Goal: Transaction & Acquisition: Download file/media

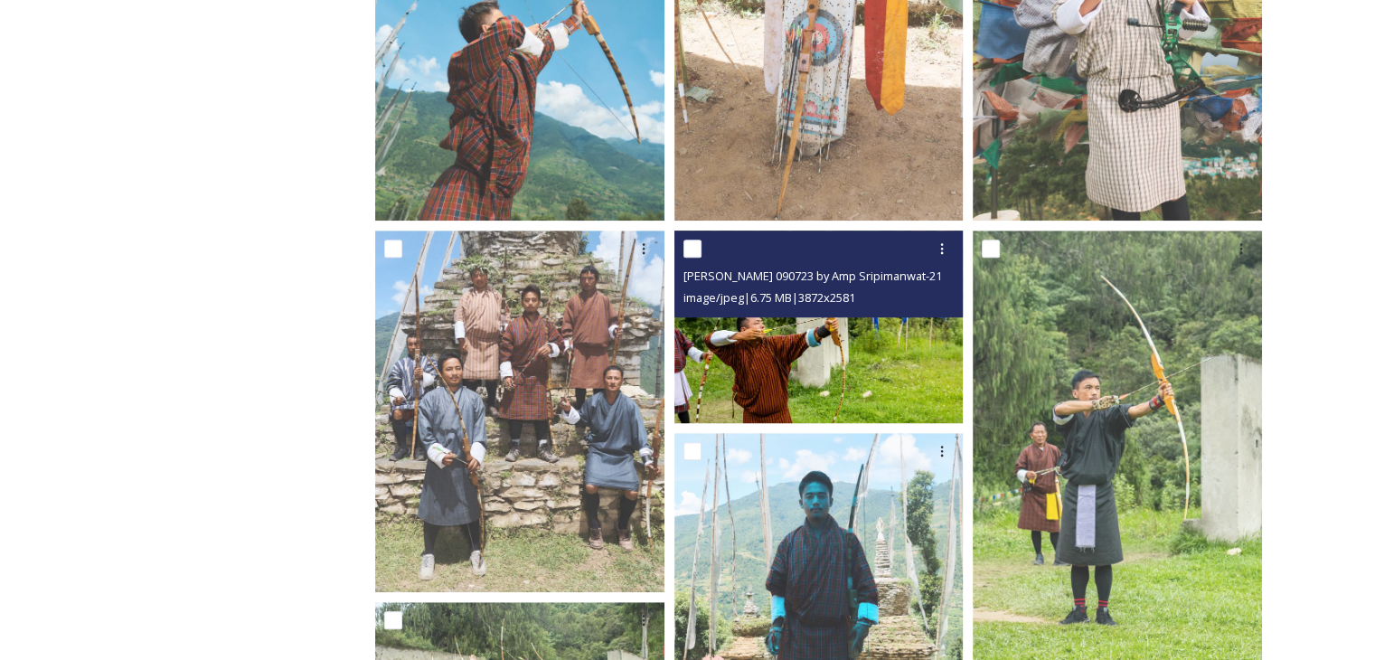
scroll to position [1021, 0]
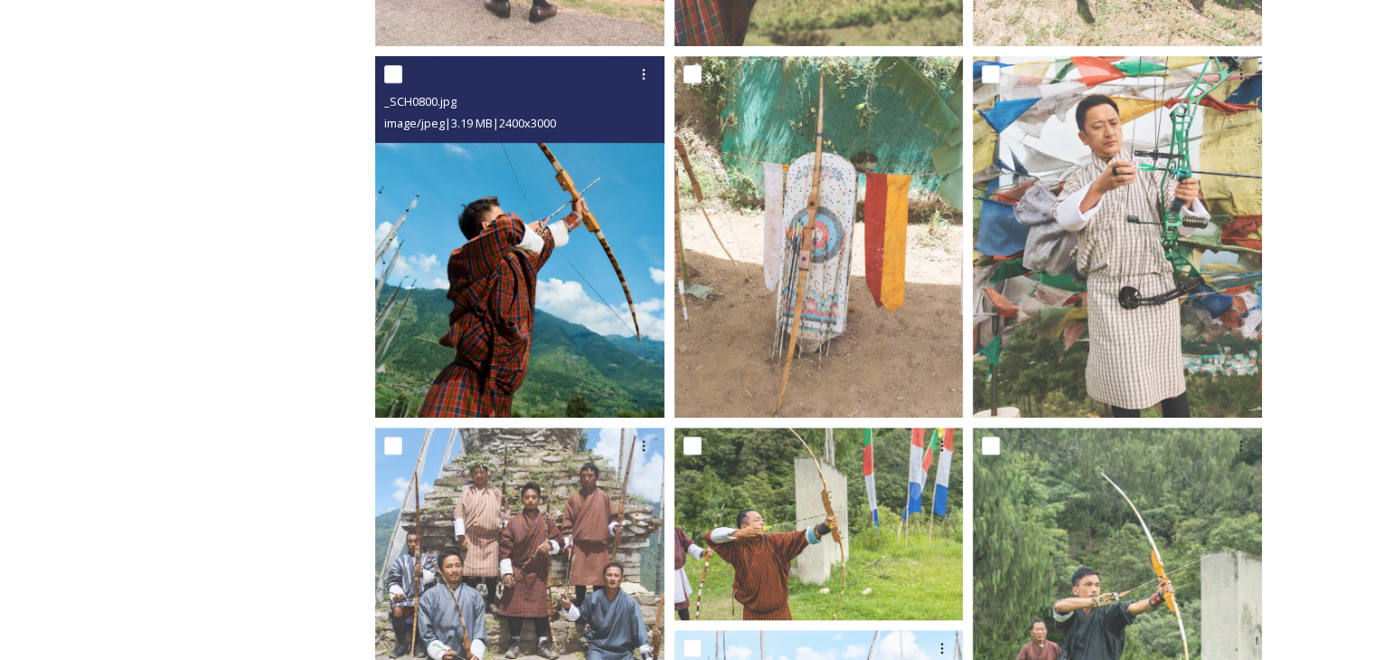
click at [472, 213] on img at bounding box center [519, 237] width 289 height 362
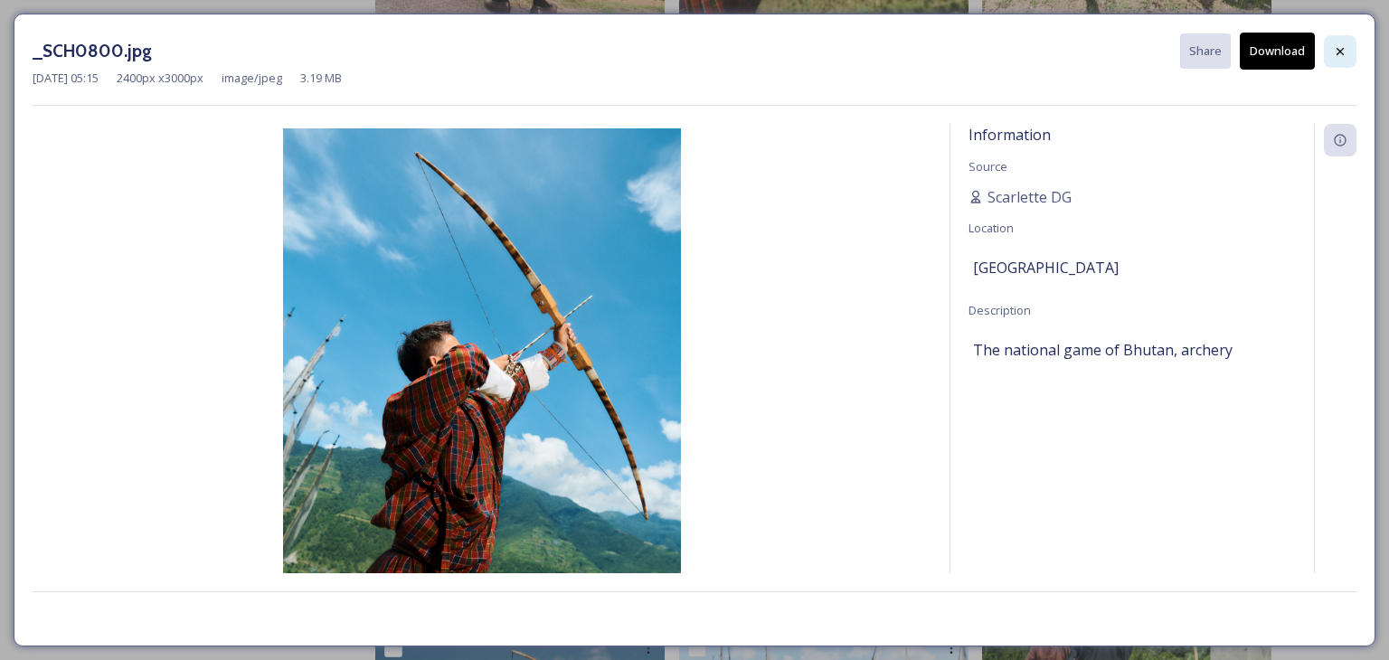
click at [1340, 42] on div at bounding box center [1340, 51] width 33 height 33
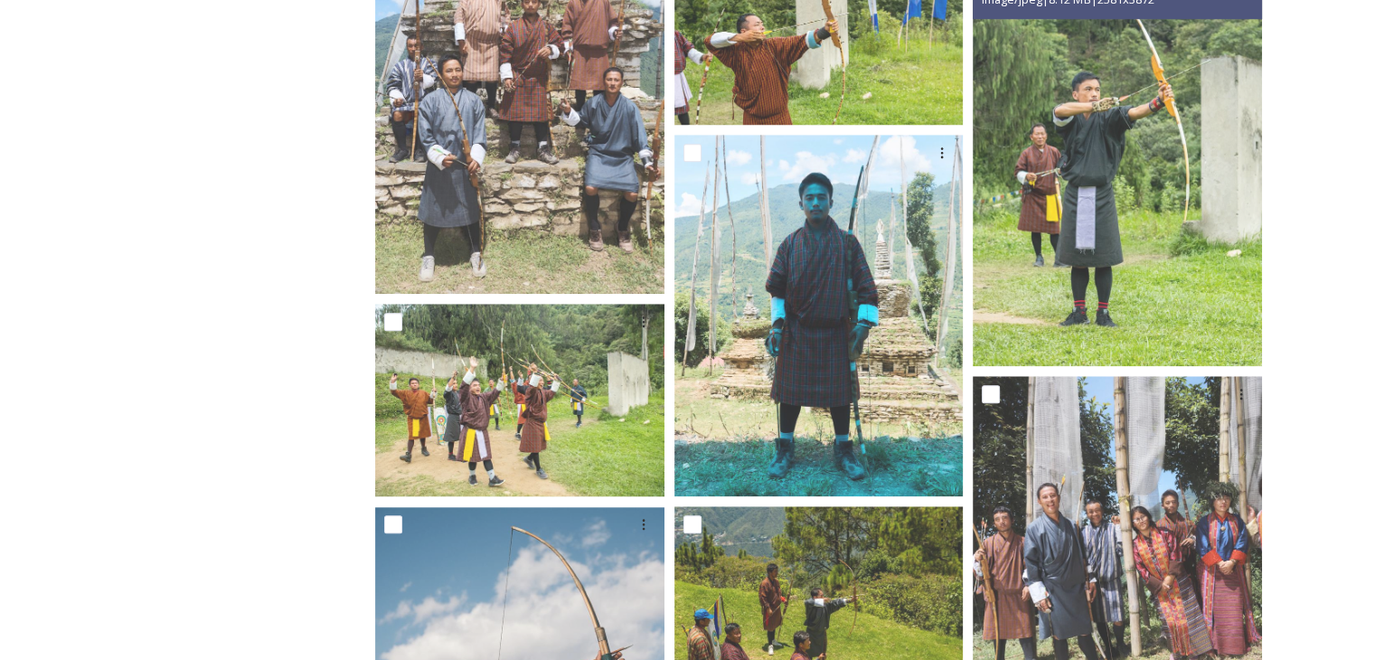
scroll to position [1653, 0]
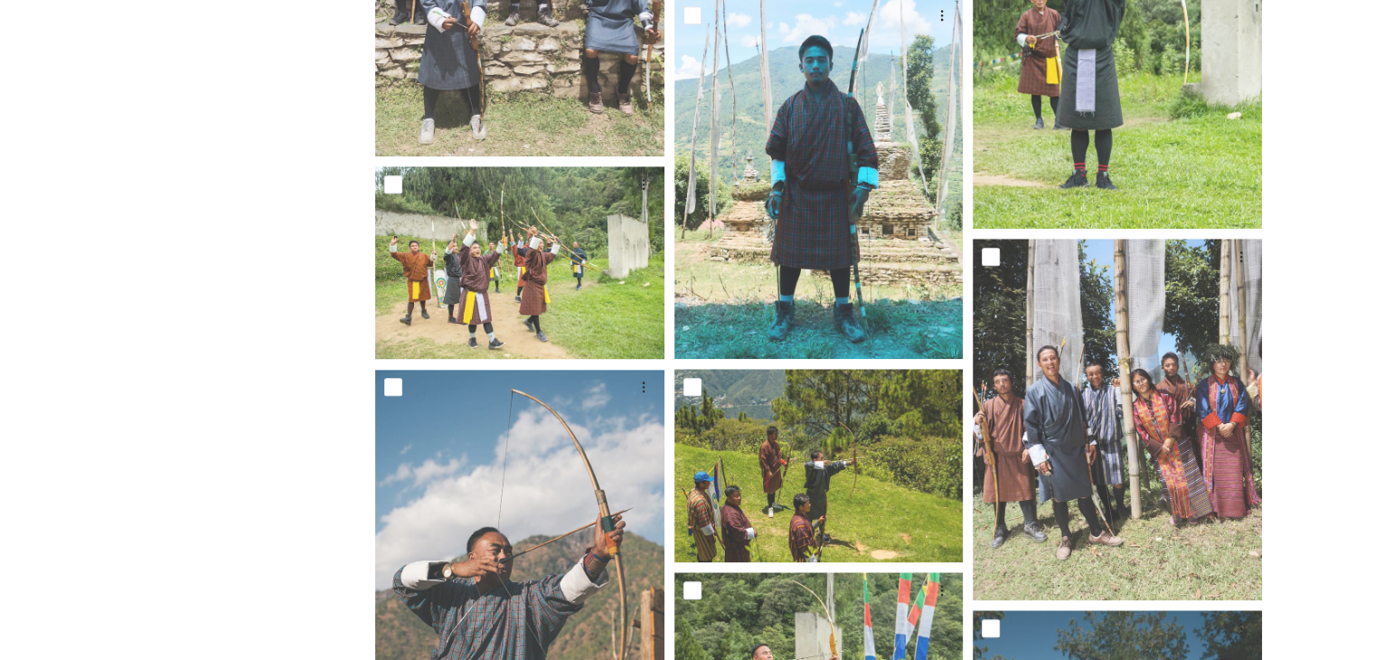
click at [1160, 347] on img at bounding box center [1117, 420] width 289 height 362
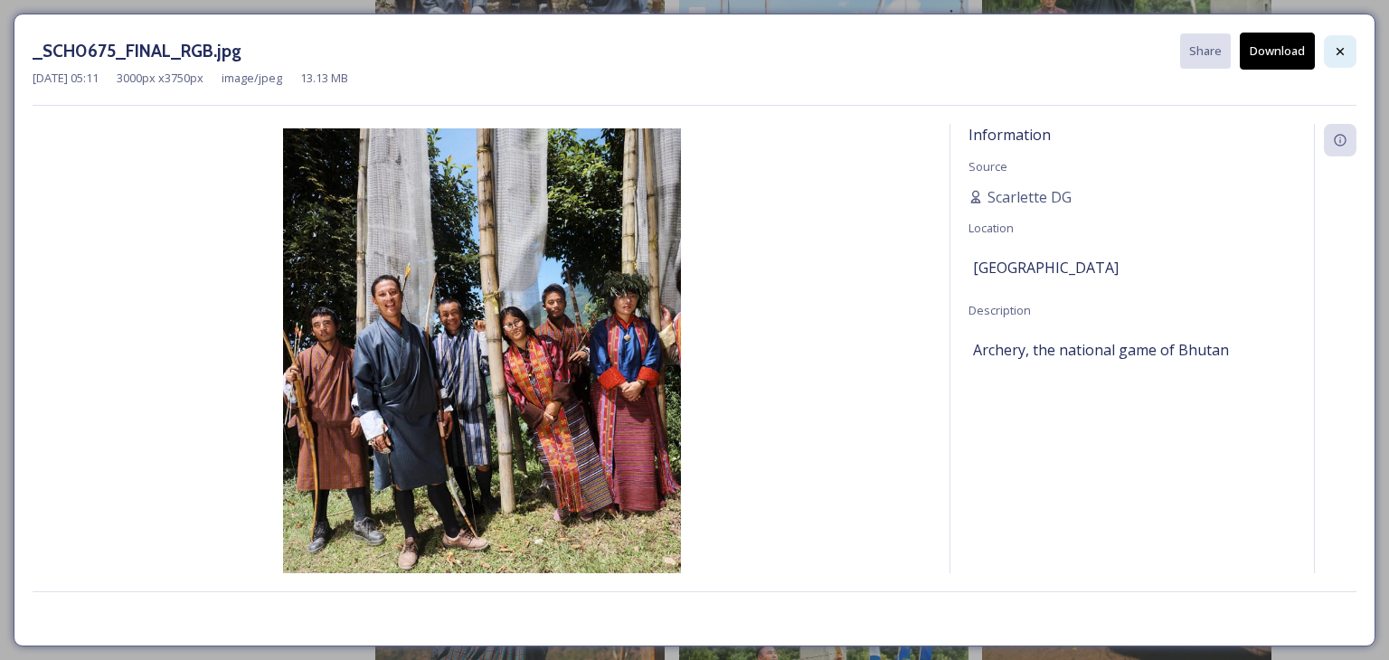
click at [1344, 44] on icon at bounding box center [1340, 51] width 14 height 14
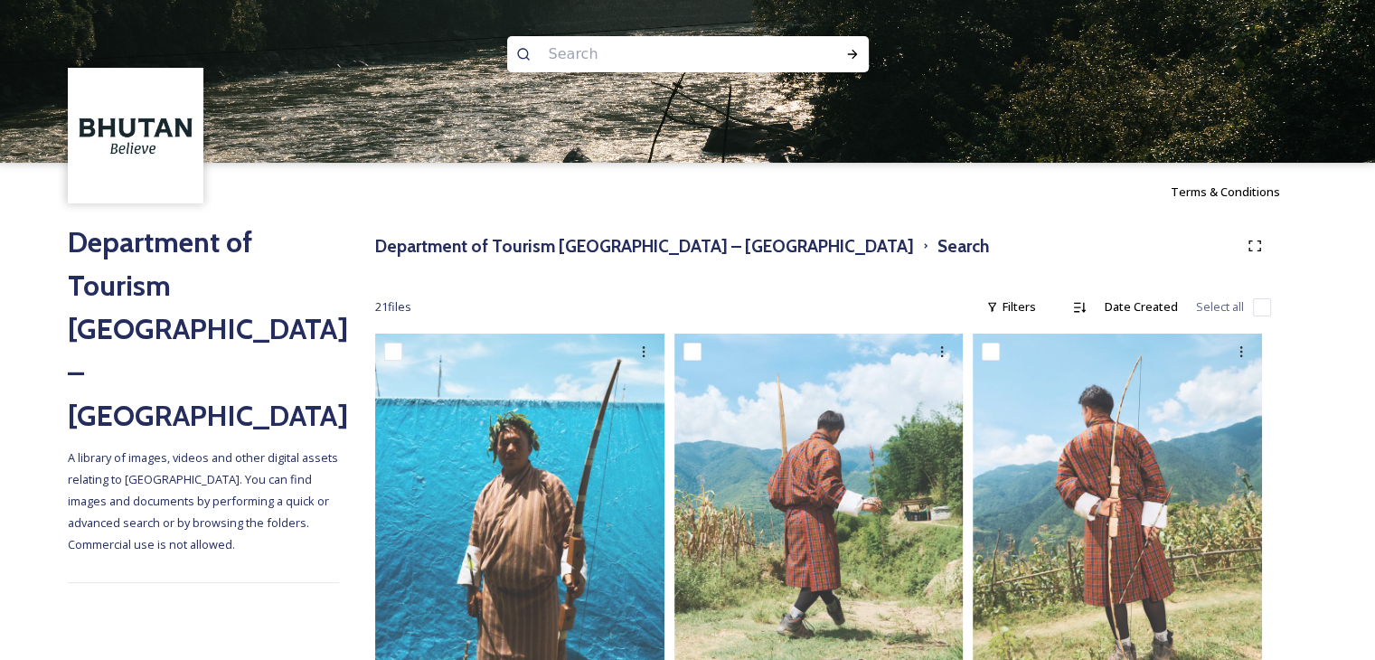
click at [681, 70] on input at bounding box center [664, 54] width 248 height 40
type input "gho"
type input "kira"
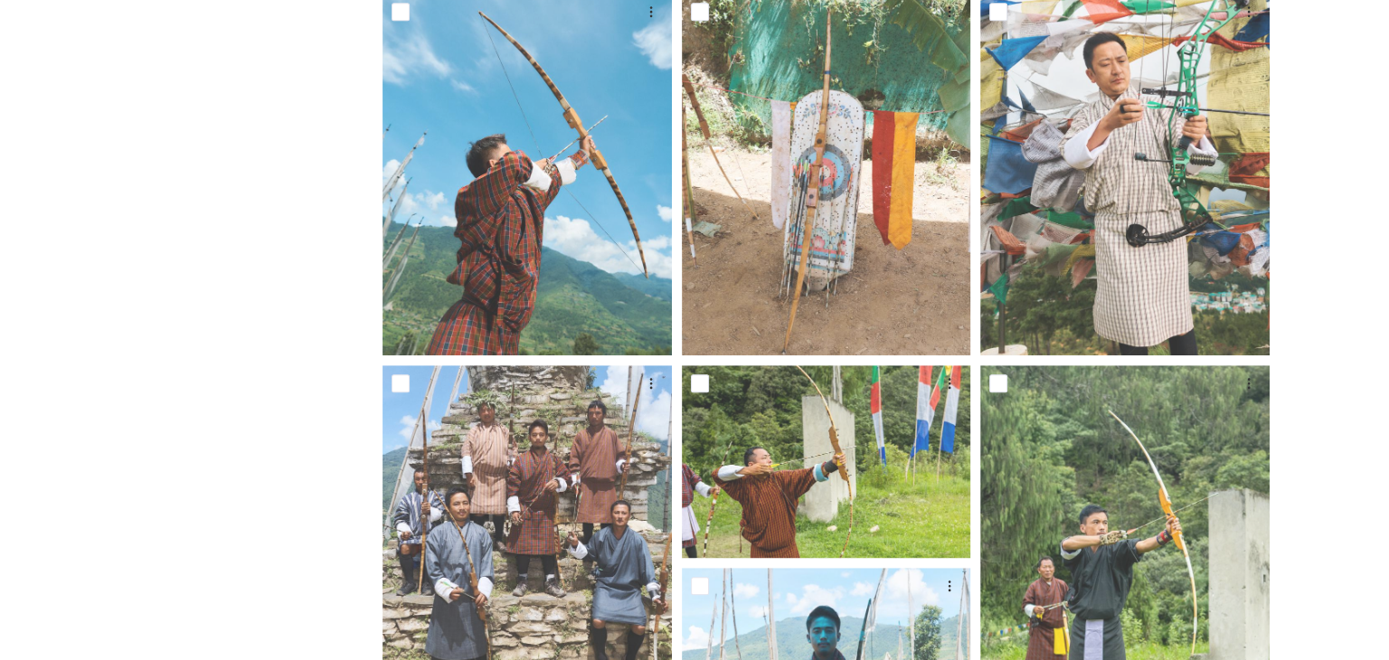
scroll to position [994, 0]
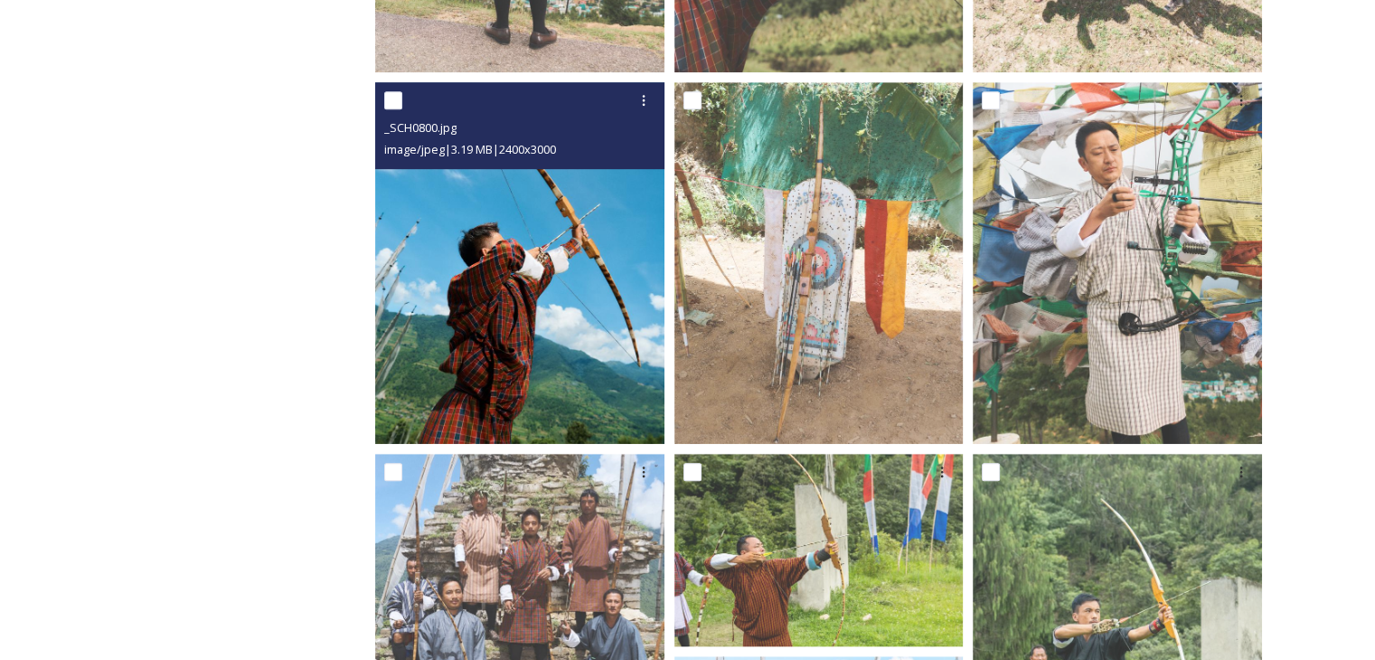
click at [516, 212] on img at bounding box center [519, 263] width 289 height 362
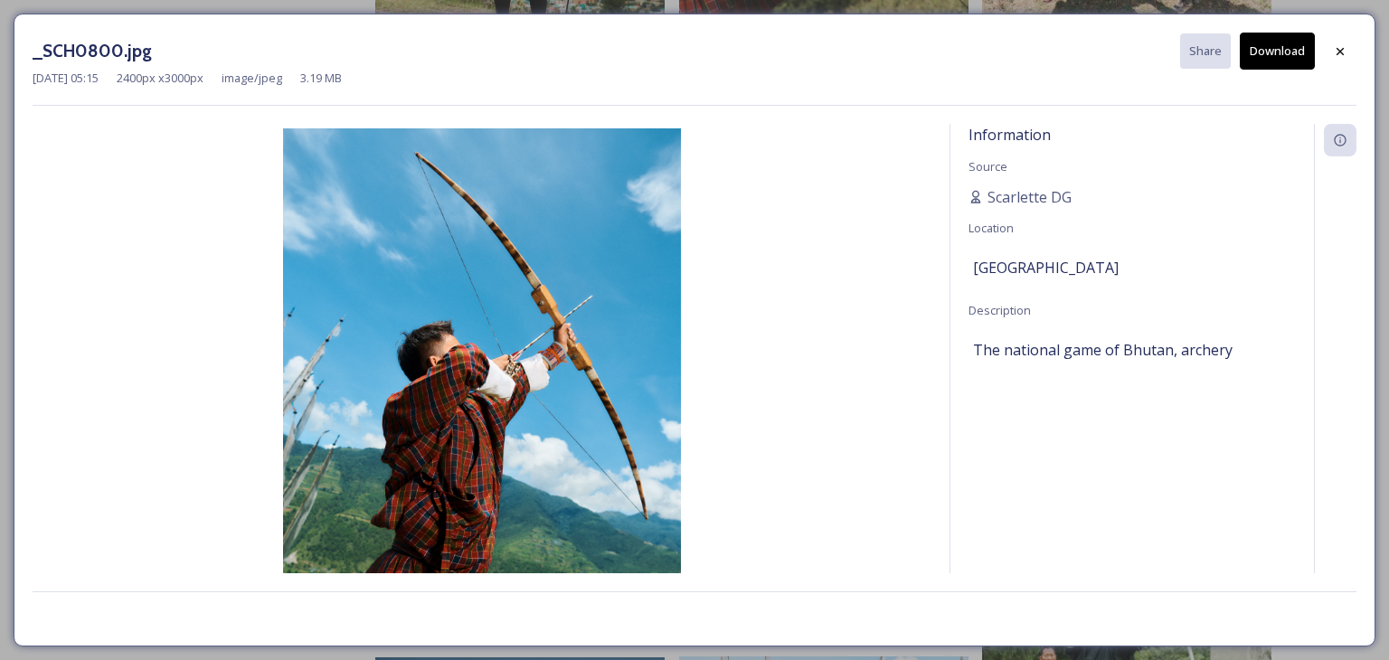
click at [1264, 61] on button "Download" at bounding box center [1276, 51] width 75 height 37
